Goal: Task Accomplishment & Management: Manage account settings

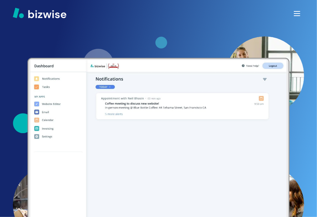
click at [185, 21] on div at bounding box center [158, 13] width 317 height 27
click at [295, 15] on icon "button" at bounding box center [297, 13] width 9 height 9
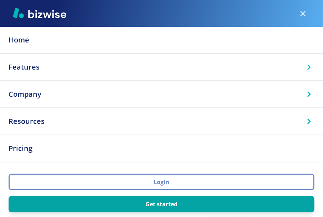
click at [165, 183] on button "Login" at bounding box center [162, 182] width 306 height 16
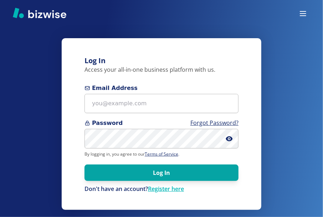
type input "Ericfp@phillipselectricid.com"
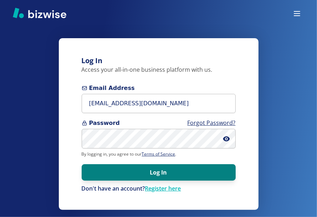
click at [158, 176] on button "Log In" at bounding box center [159, 172] width 154 height 16
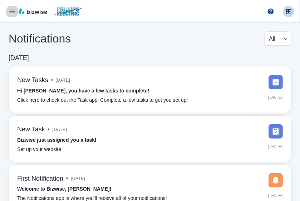
click at [13, 14] on icon "button" at bounding box center [12, 11] width 7 height 7
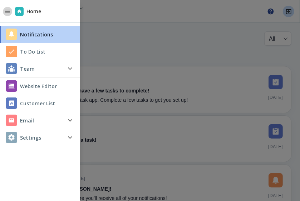
click at [6, 11] on icon "button" at bounding box center [7, 11] width 5 height 3
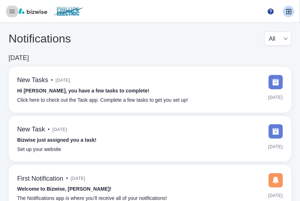
click at [11, 12] on icon "button" at bounding box center [12, 12] width 5 height 4
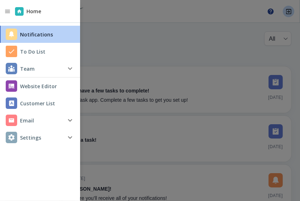
click at [40, 87] on h4 "Website Editor" at bounding box center [38, 85] width 37 height 7
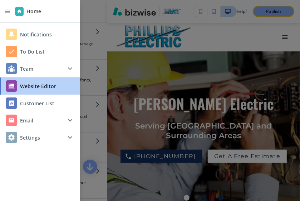
click at [160, 77] on div at bounding box center [150, 100] width 300 height 201
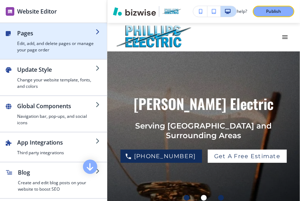
click at [61, 45] on h4 "Edit, add, and delete pages or manage your page order" at bounding box center [56, 46] width 78 height 13
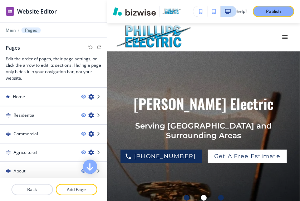
click at [70, 10] on div "Website Editor" at bounding box center [53, 11] width 107 height 22
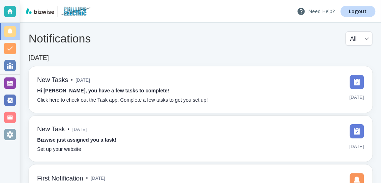
click at [325, 11] on p "Need Help?" at bounding box center [316, 11] width 38 height 9
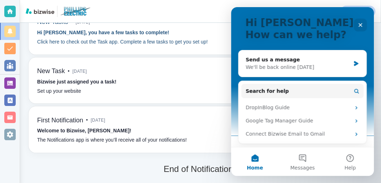
scroll to position [58, 0]
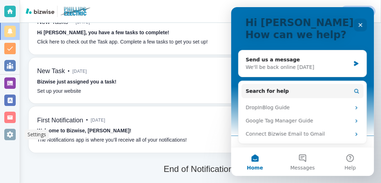
click at [10, 135] on div at bounding box center [9, 134] width 11 height 11
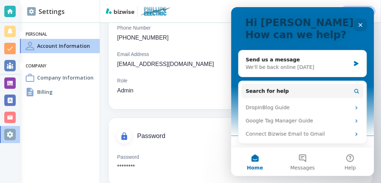
scroll to position [110, 0]
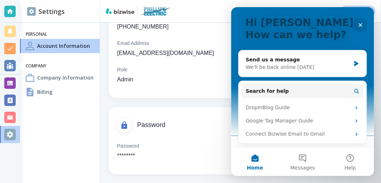
click at [142, 147] on div "Password ********" at bounding box center [240, 151] width 247 height 18
click at [362, 26] on icon "Close" at bounding box center [360, 25] width 6 height 6
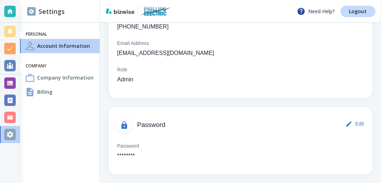
scroll to position [0, 0]
click at [349, 126] on button "Edit" at bounding box center [355, 124] width 23 height 14
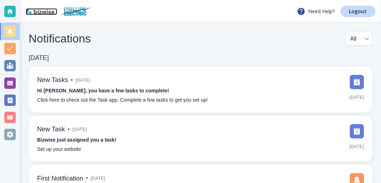
click at [41, 12] on img at bounding box center [40, 11] width 29 height 6
click at [11, 139] on div at bounding box center [9, 134] width 11 height 11
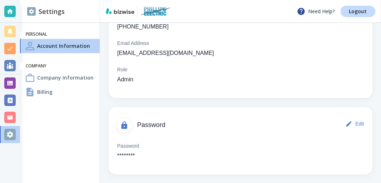
scroll to position [72, 0]
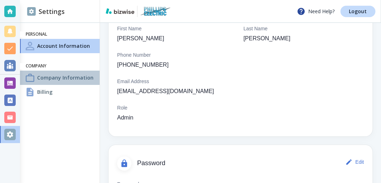
click at [46, 77] on h4 "Company Information" at bounding box center [65, 77] width 56 height 7
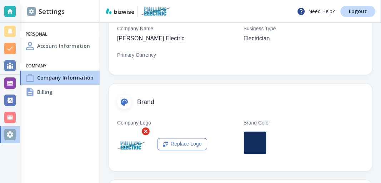
click at [46, 94] on h4 "Billing" at bounding box center [44, 91] width 15 height 7
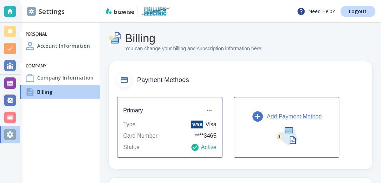
click at [53, 48] on h4 "Account Information" at bounding box center [63, 45] width 53 height 7
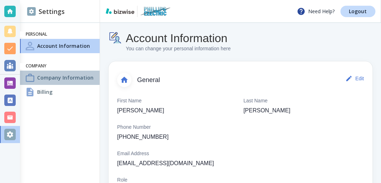
click at [51, 77] on h4 "Company Information" at bounding box center [65, 77] width 56 height 7
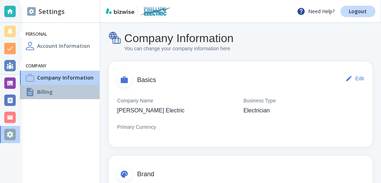
click at [49, 95] on h4 "Billing" at bounding box center [44, 91] width 15 height 7
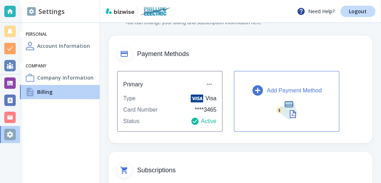
scroll to position [38, 0]
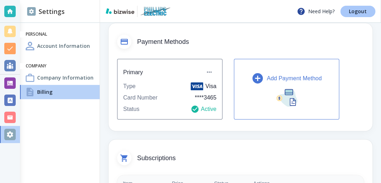
click at [356, 12] on p "Logout" at bounding box center [358, 11] width 18 height 5
